Goal: Task Accomplishment & Management: Complete application form

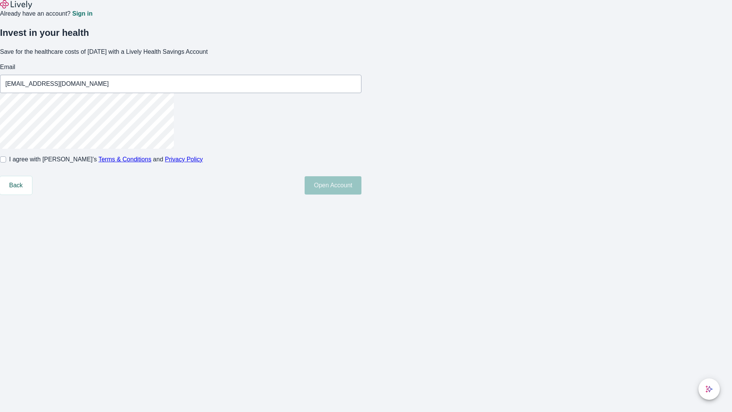
click at [6, 162] on input "I agree with Lively’s Terms & Conditions and Privacy Policy" at bounding box center [3, 159] width 6 height 6
checkbox input "true"
click at [361, 194] on button "Open Account" at bounding box center [332, 185] width 57 height 18
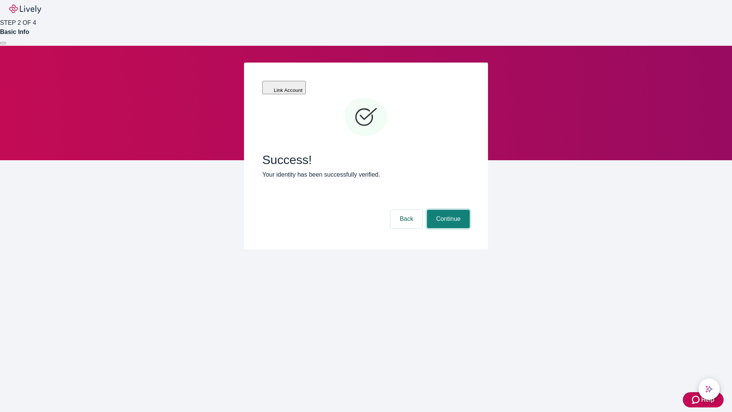
click at [447, 210] on button "Continue" at bounding box center [448, 219] width 43 height 18
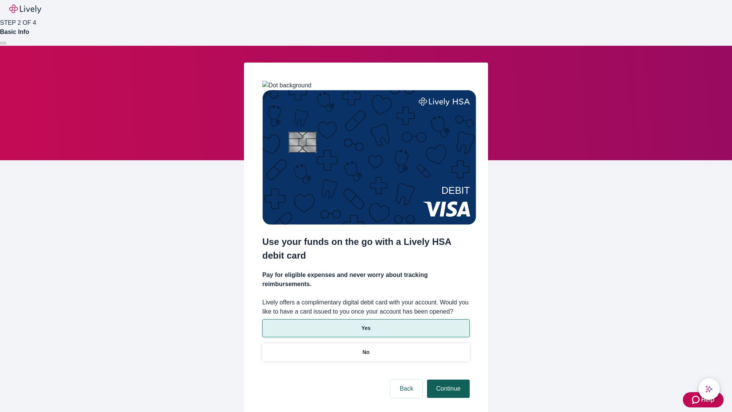
click at [365, 324] on p "Yes" at bounding box center [365, 328] width 9 height 8
click at [447, 379] on button "Continue" at bounding box center [448, 388] width 43 height 18
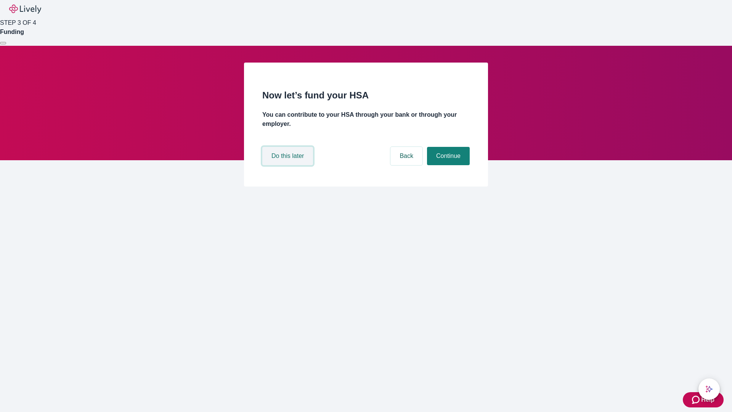
click at [288, 165] on button "Do this later" at bounding box center [287, 156] width 51 height 18
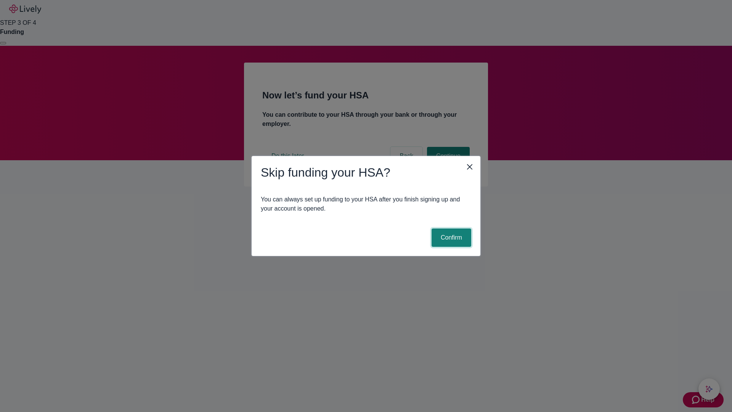
click at [450, 237] on button "Confirm" at bounding box center [451, 237] width 40 height 18
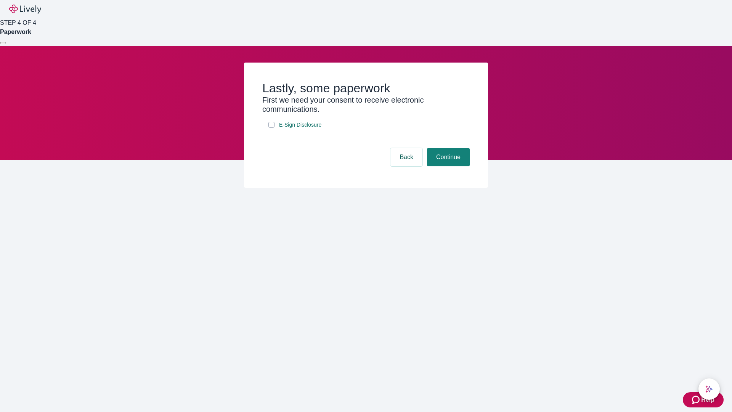
click at [271, 128] on input "E-Sign Disclosure" at bounding box center [271, 125] width 6 height 6
checkbox input "true"
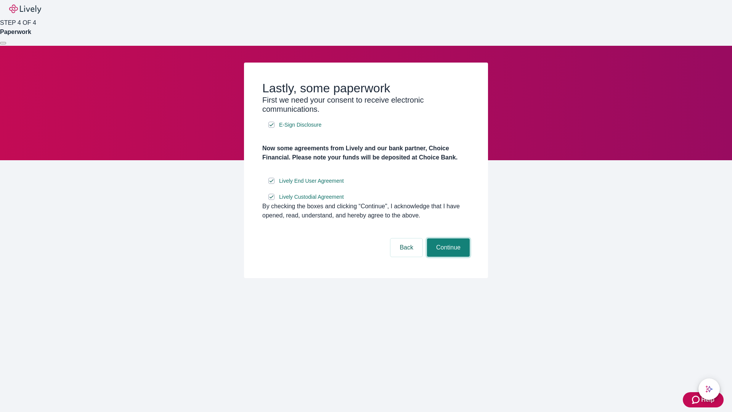
click at [447, 256] on button "Continue" at bounding box center [448, 247] width 43 height 18
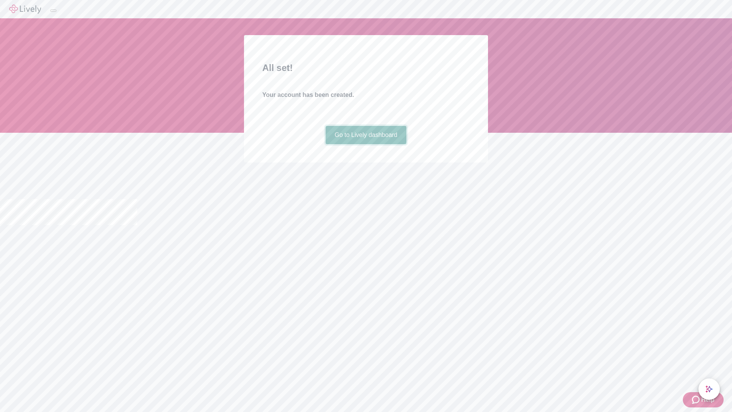
click at [365, 144] on link "Go to Lively dashboard" at bounding box center [365, 135] width 81 height 18
